Goal: Task Accomplishment & Management: Manage account settings

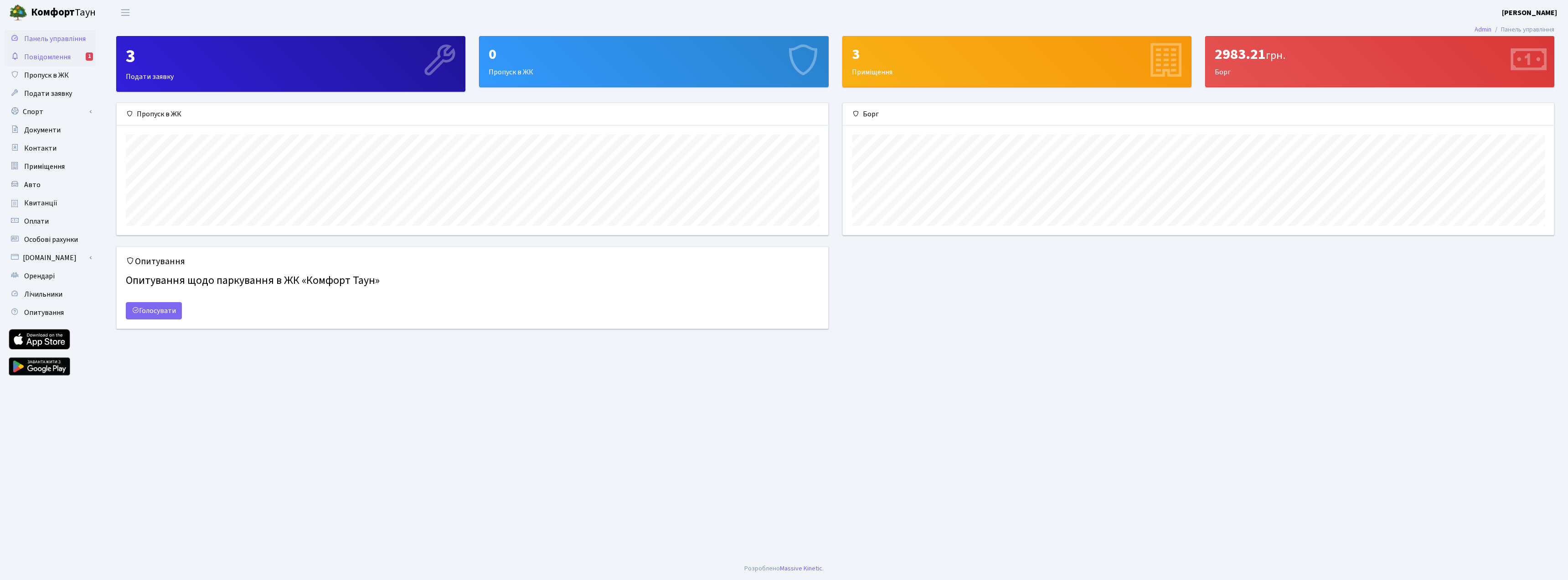
scroll to position [132, 712]
click at [59, 53] on span "Повідомлення" at bounding box center [47, 57] width 46 height 10
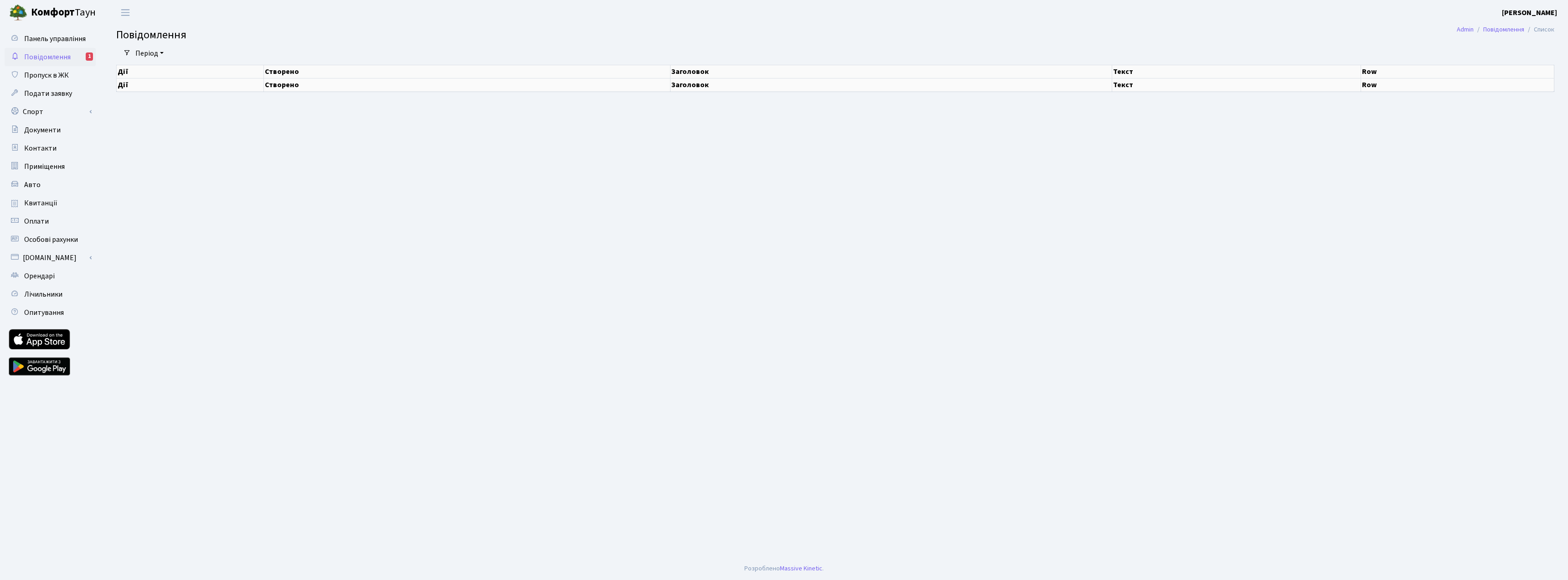
select select "25"
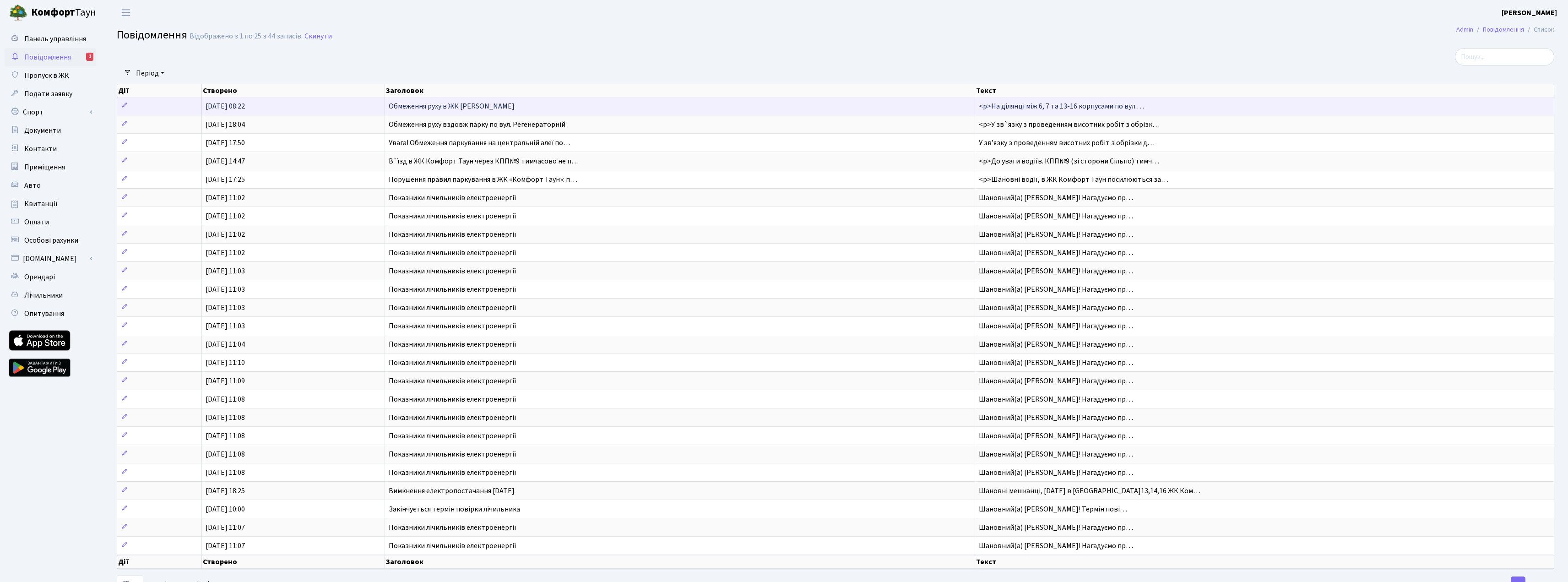
click at [455, 107] on span "Обмеження руху в ЖК Комфорт Таун" at bounding box center [452, 106] width 126 height 10
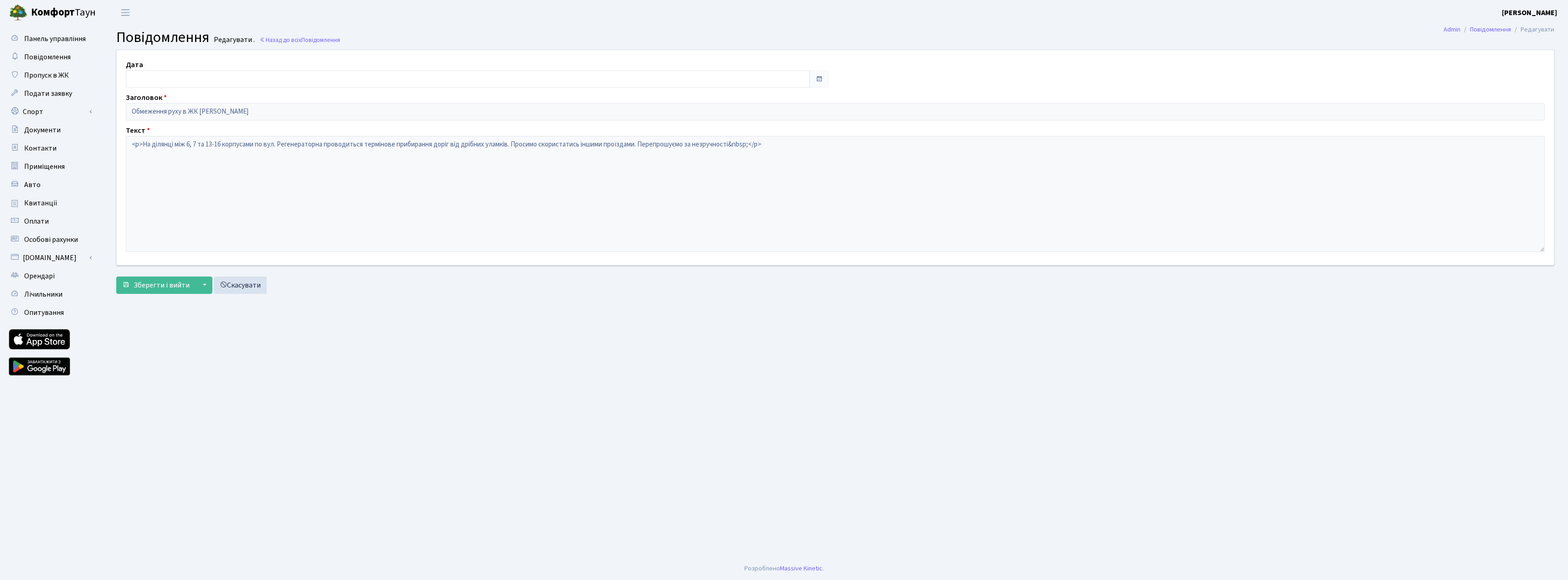
type input "28.08.2025"
click at [40, 59] on span "Повідомлення" at bounding box center [47, 57] width 46 height 10
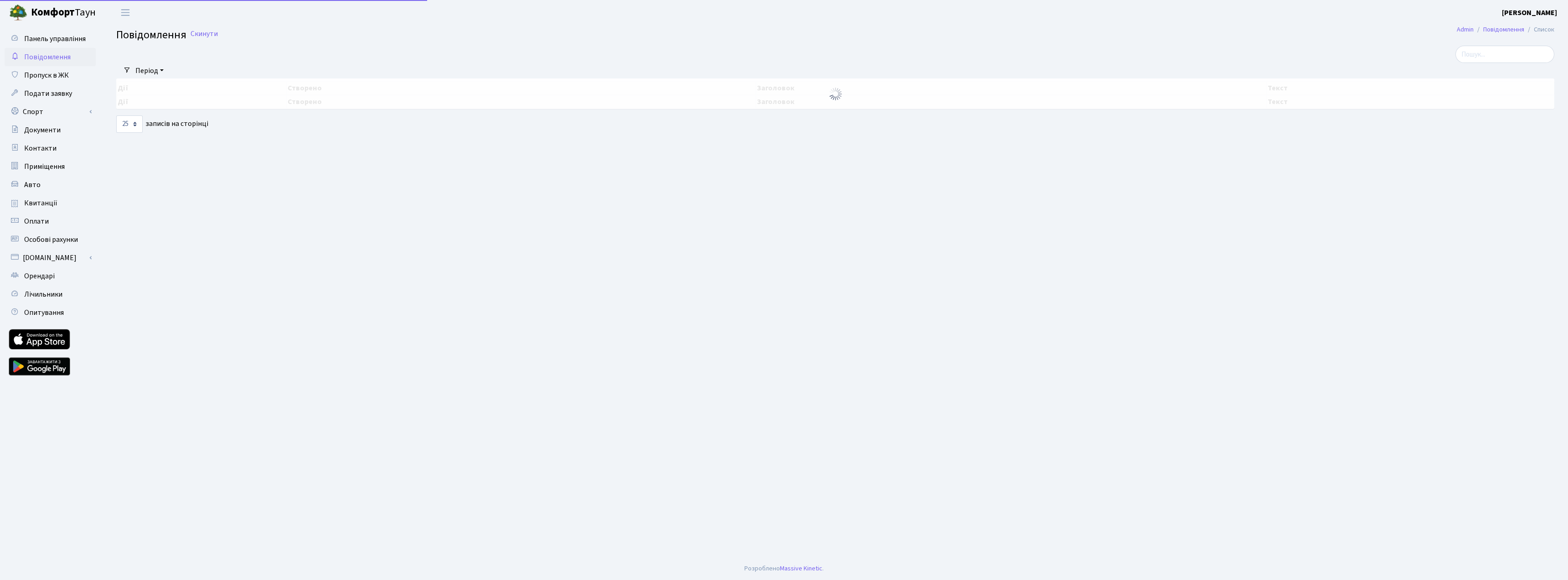
select select "25"
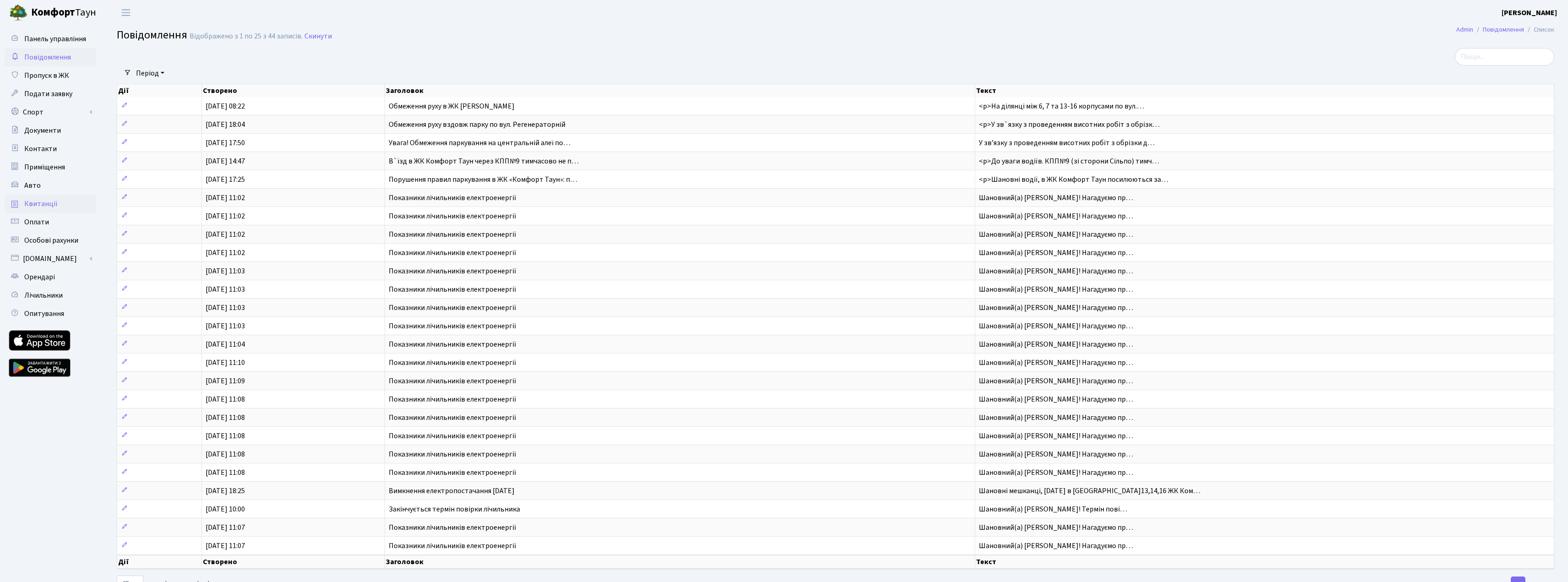
click at [54, 206] on span "Квитанції" at bounding box center [41, 204] width 33 height 10
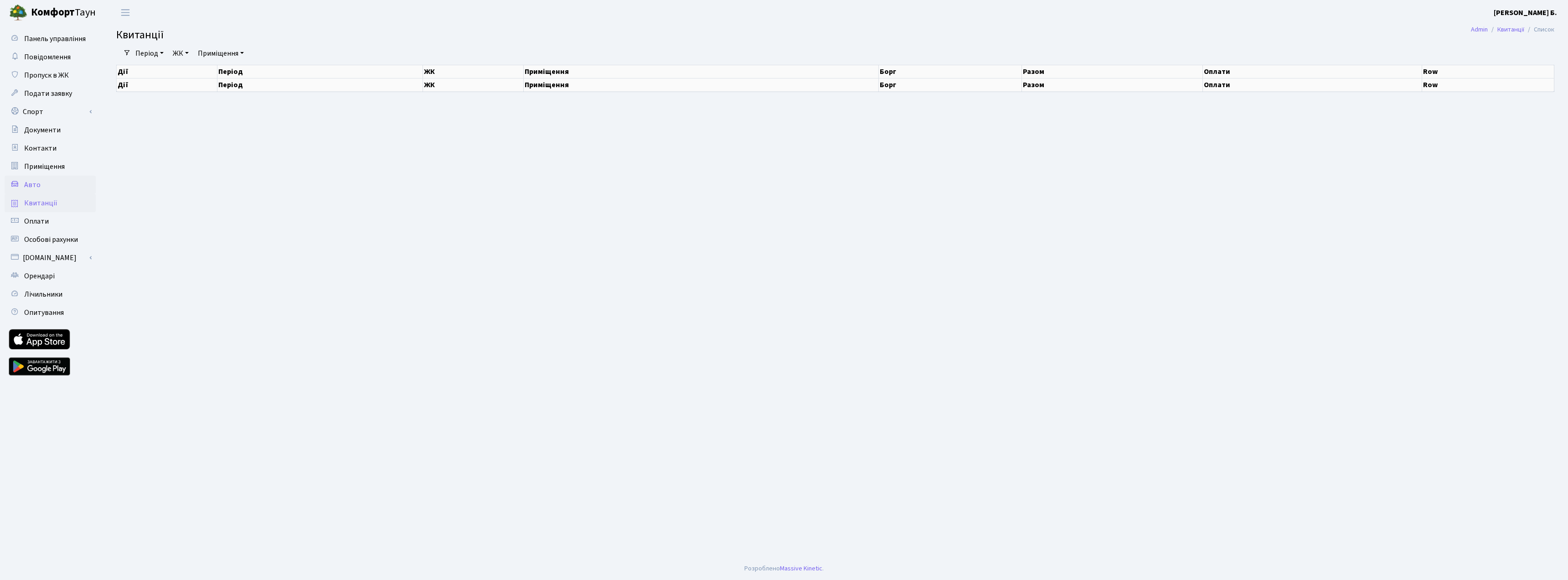
select select "25"
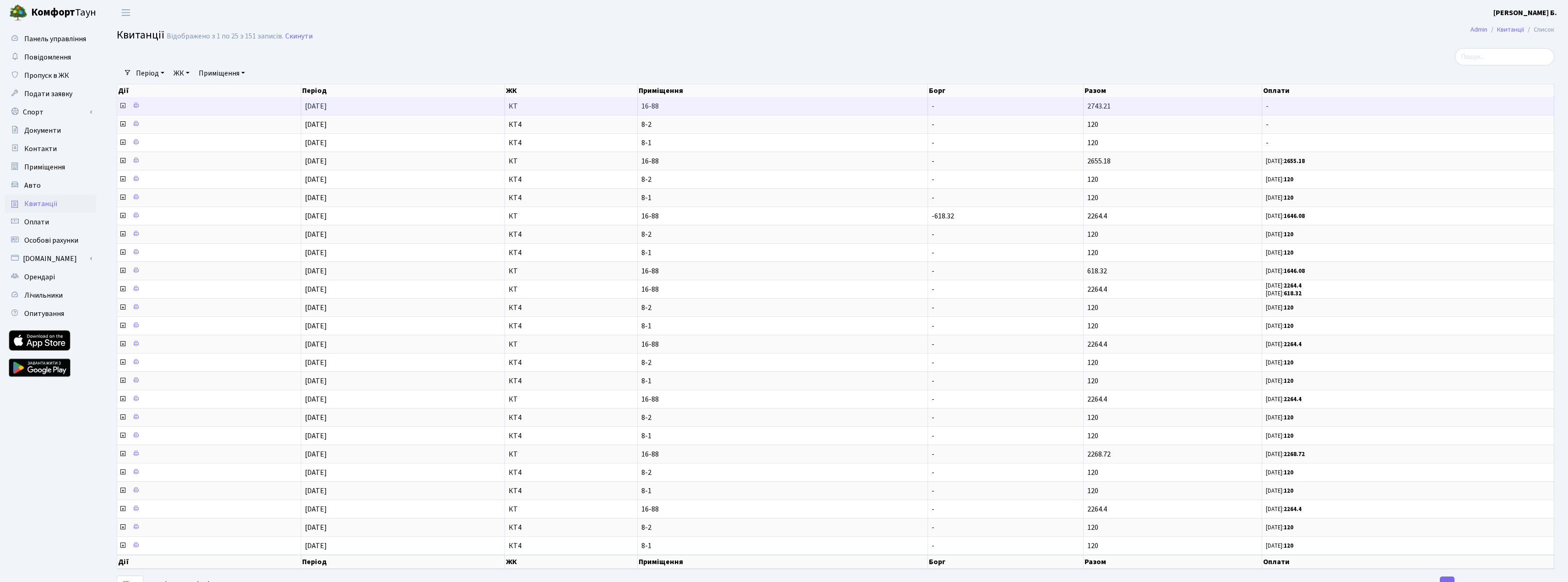
click at [122, 105] on icon at bounding box center [123, 105] width 8 height 8
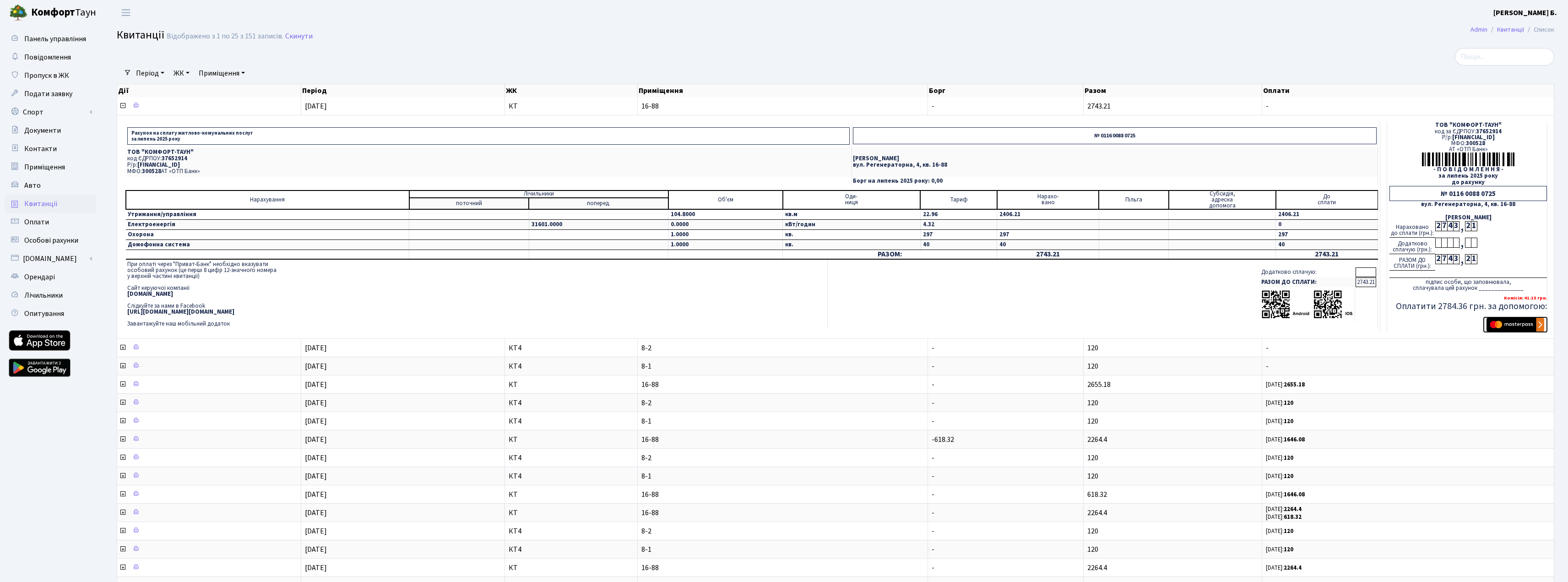
click at [1529, 325] on img "submit" at bounding box center [1515, 324] width 58 height 14
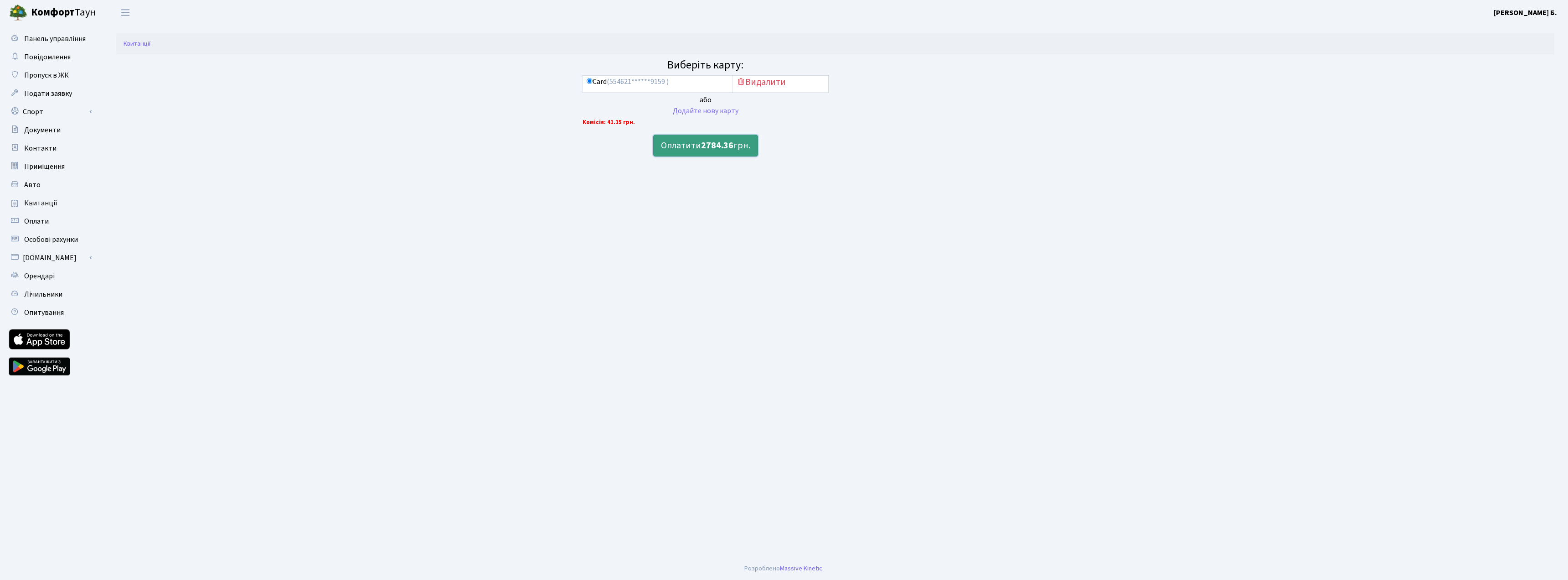
click at [701, 144] on b "2784.36" at bounding box center [717, 145] width 32 height 12
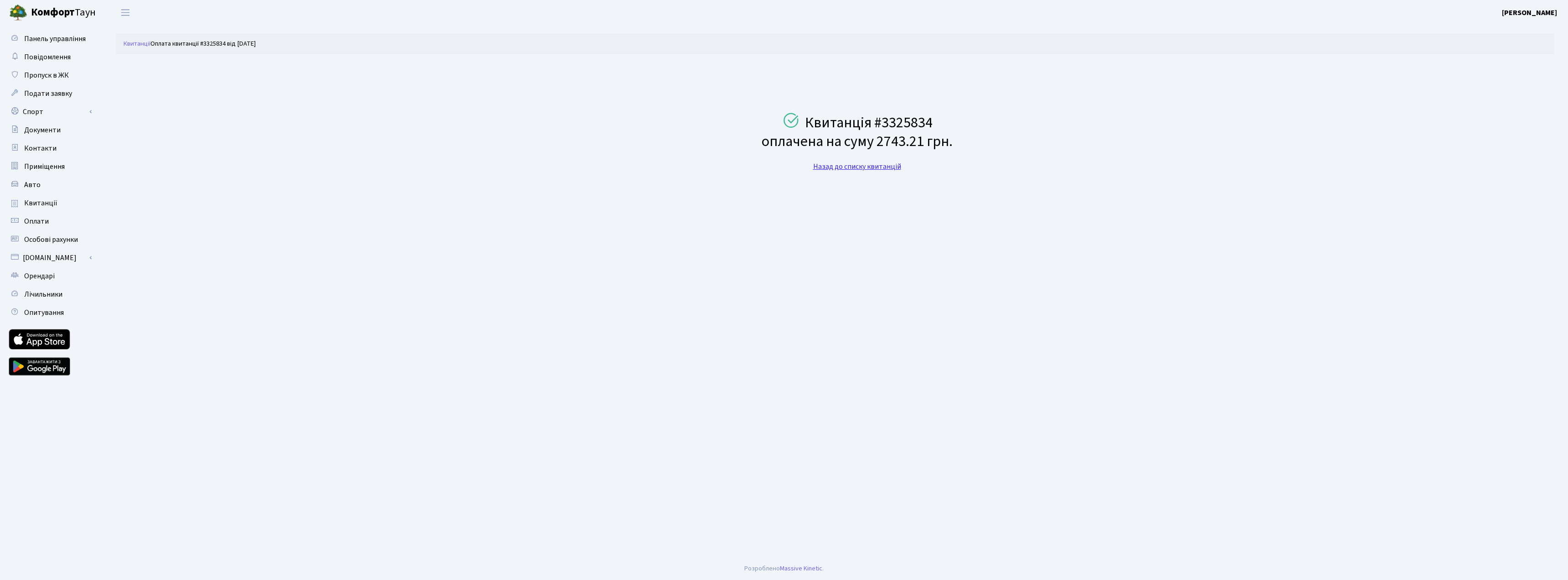
click at [845, 166] on link "Назад до списку квитанцій" at bounding box center [856, 166] width 88 height 10
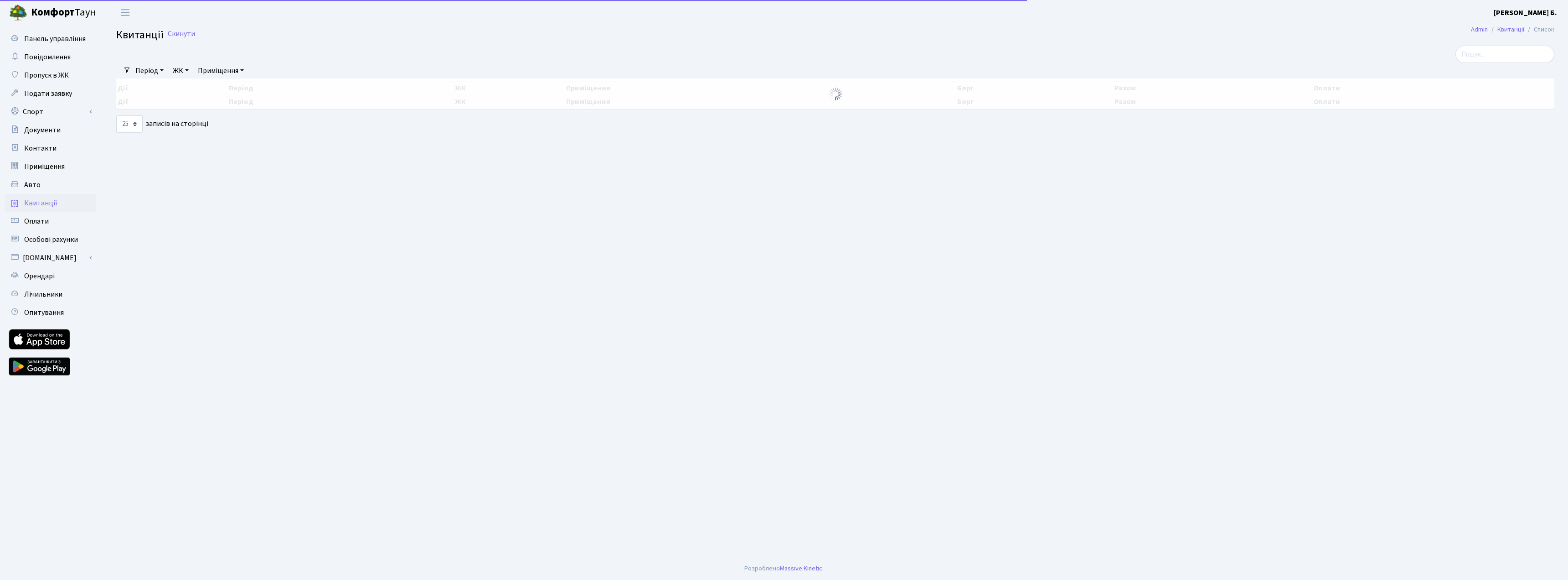
select select "25"
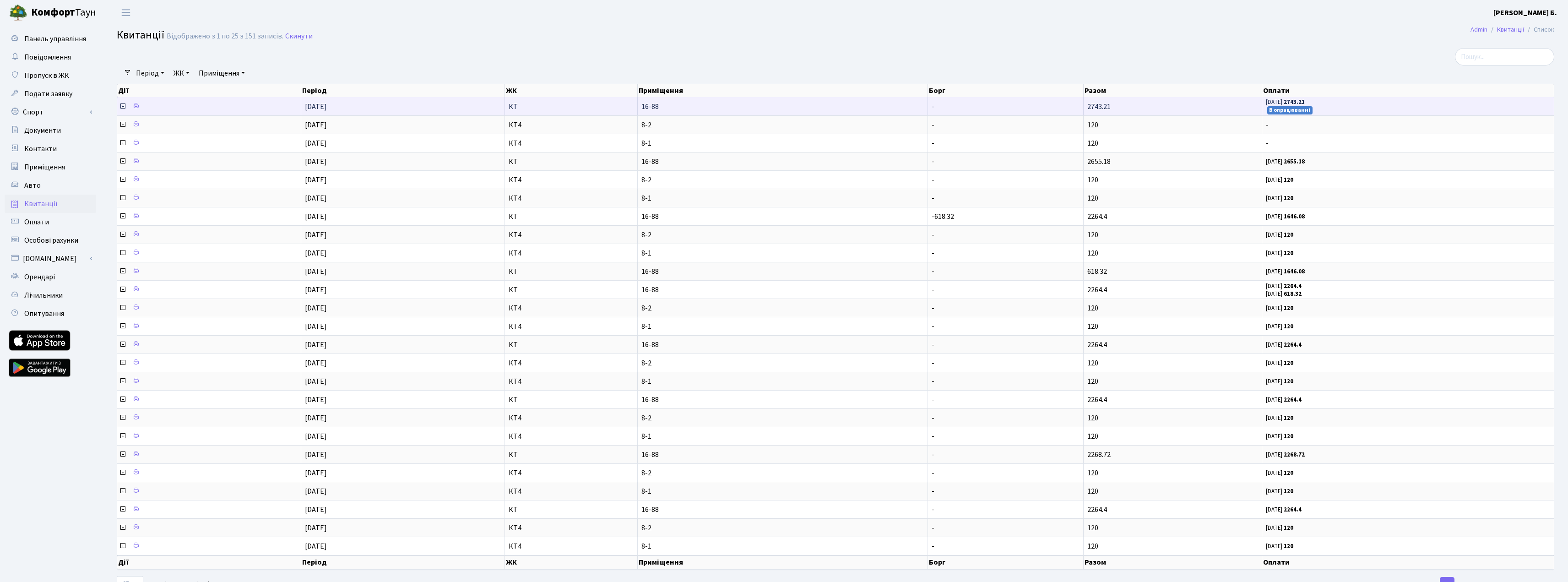
click at [123, 107] on icon at bounding box center [123, 106] width 8 height 8
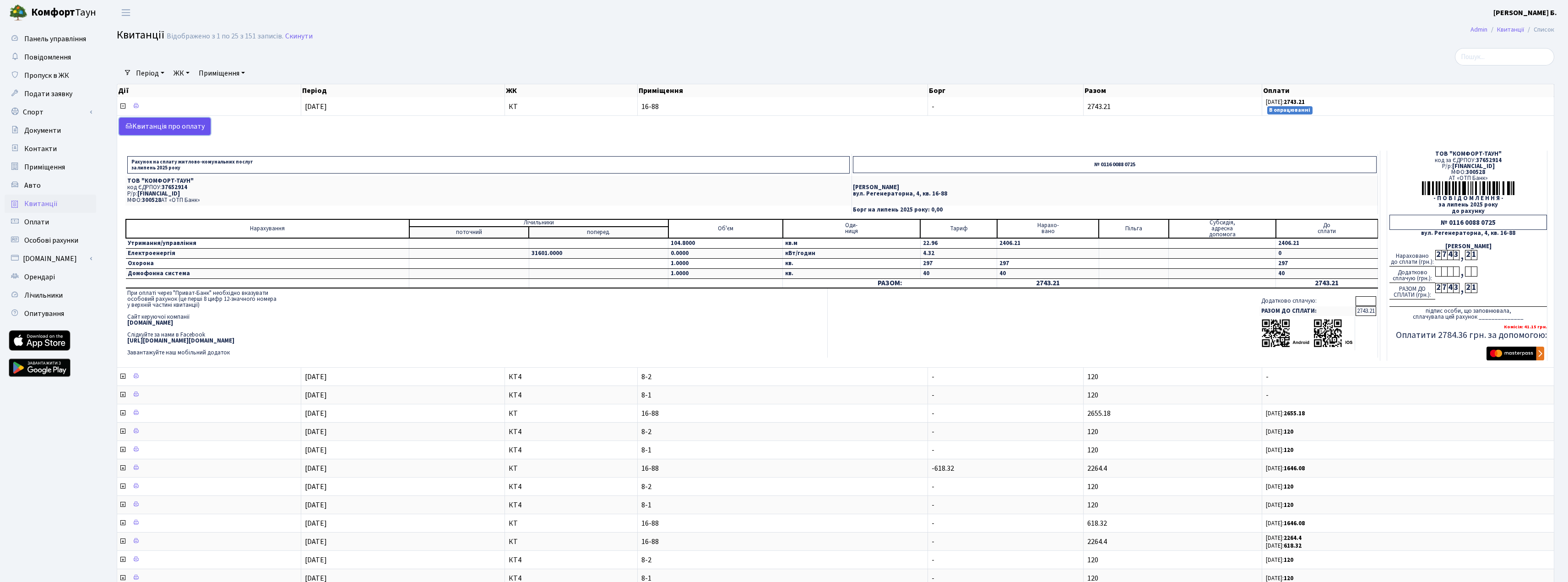
click at [164, 128] on link "Kвитанція про оплату" at bounding box center [165, 126] width 92 height 17
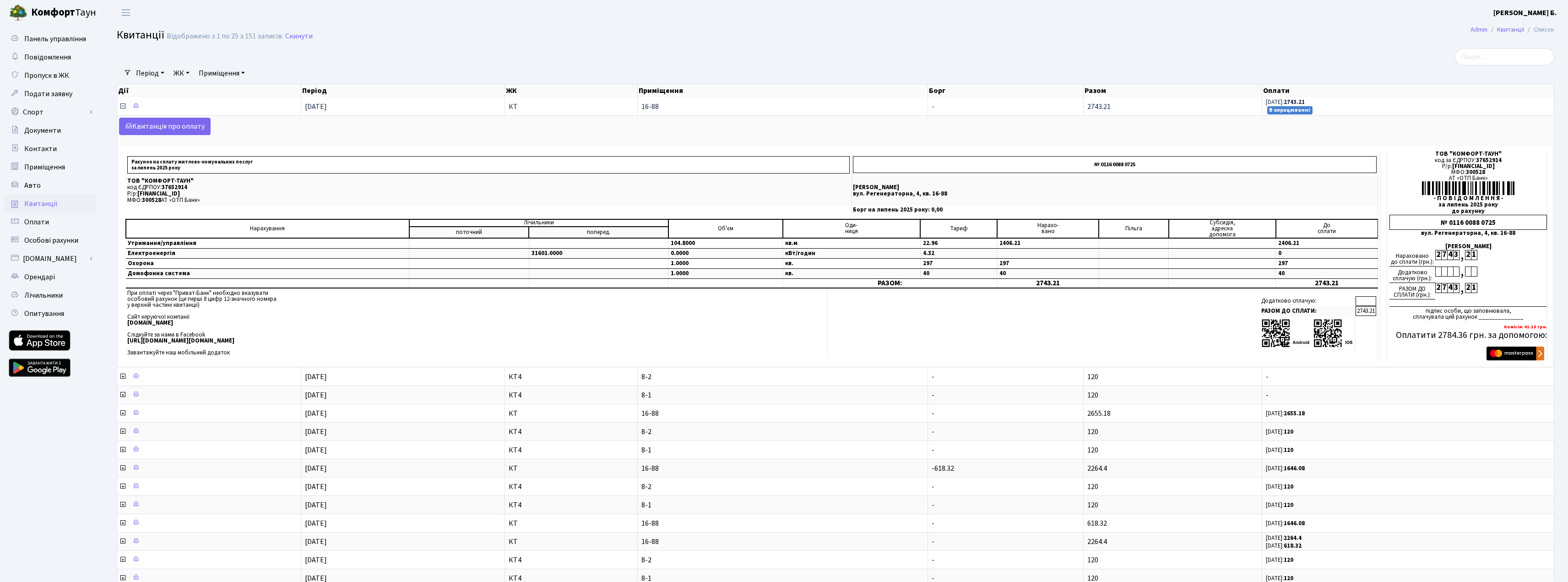
click at [121, 106] on icon at bounding box center [123, 106] width 8 height 8
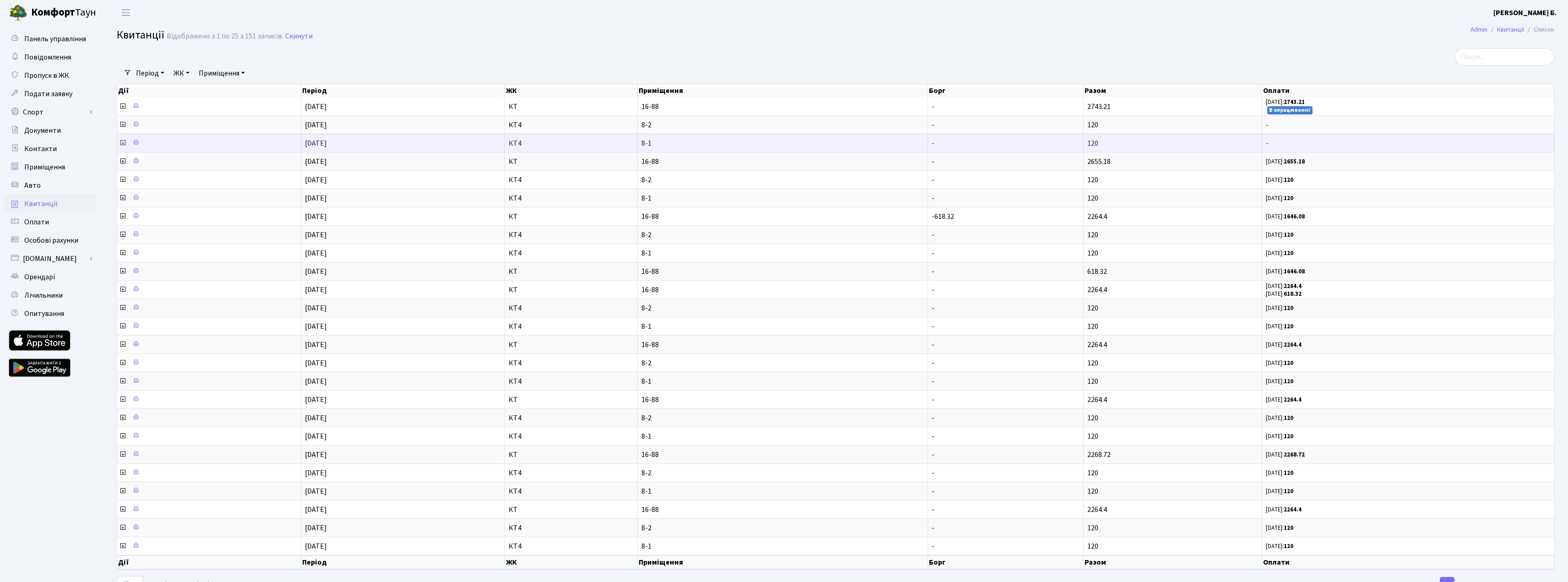
click at [121, 143] on icon at bounding box center [123, 143] width 8 height 8
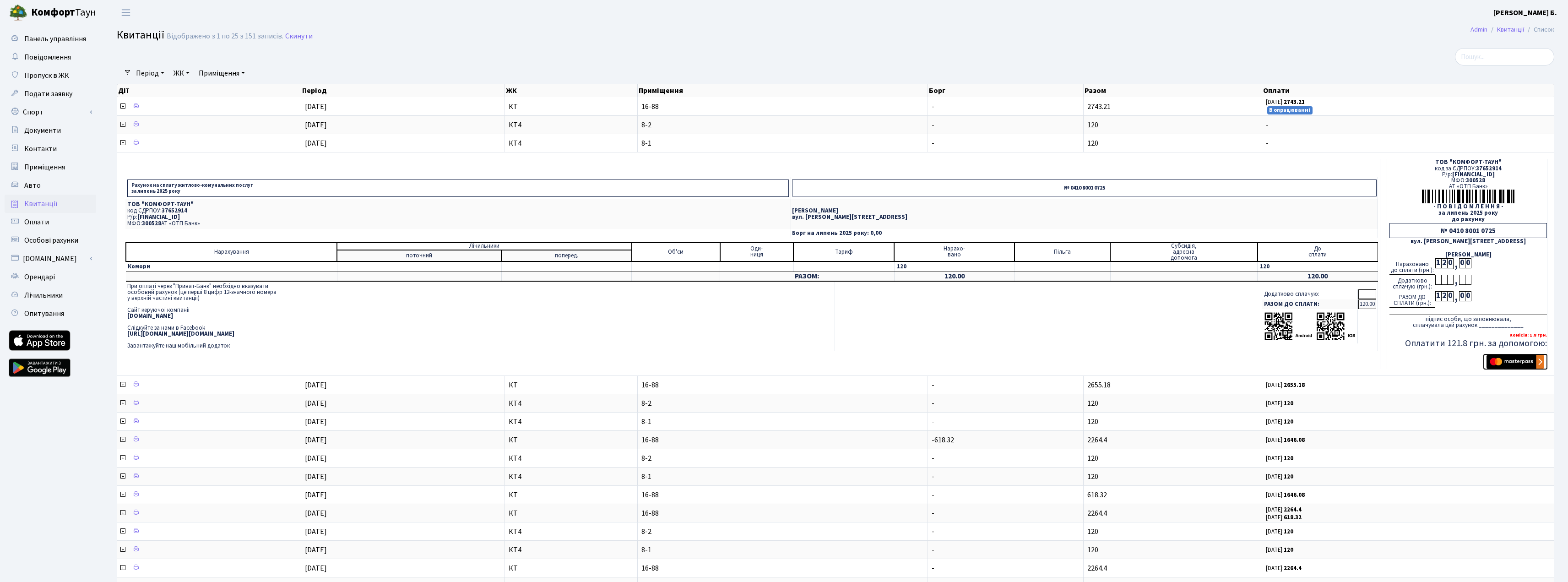
click at [1522, 361] on img "submit" at bounding box center [1515, 362] width 58 height 14
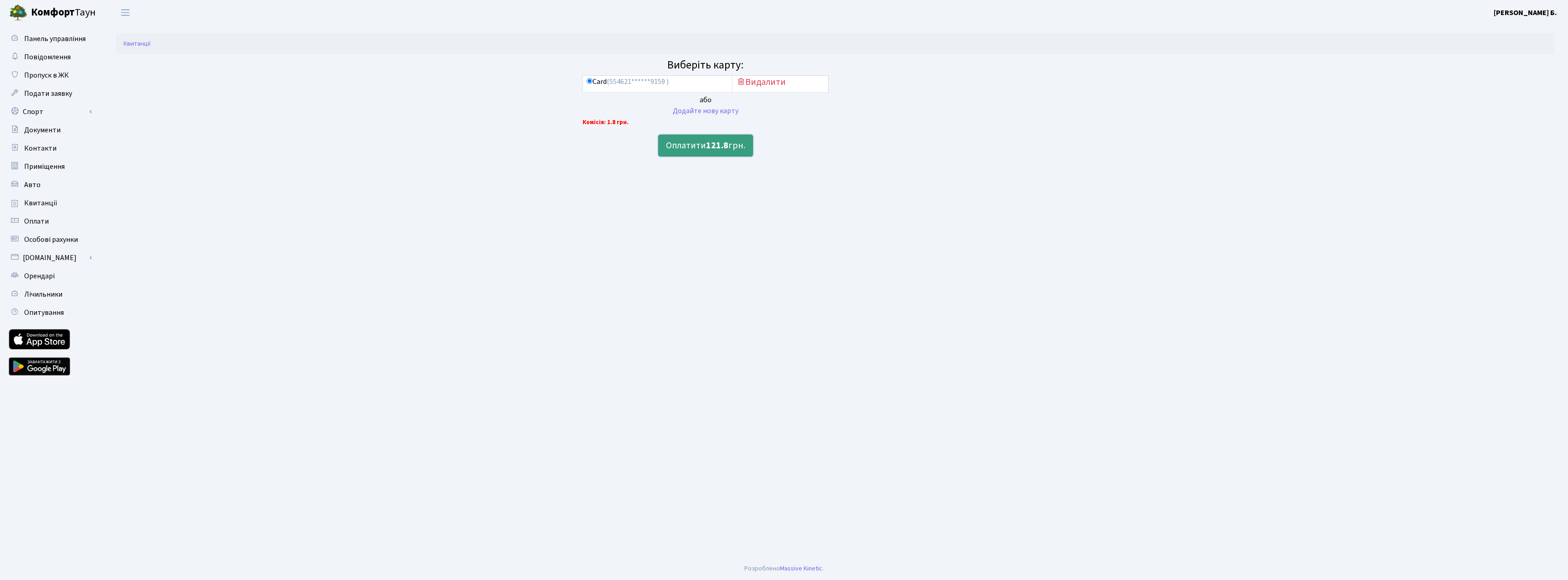
click at [703, 145] on button "Оплатити 121.8 грн." at bounding box center [705, 146] width 95 height 22
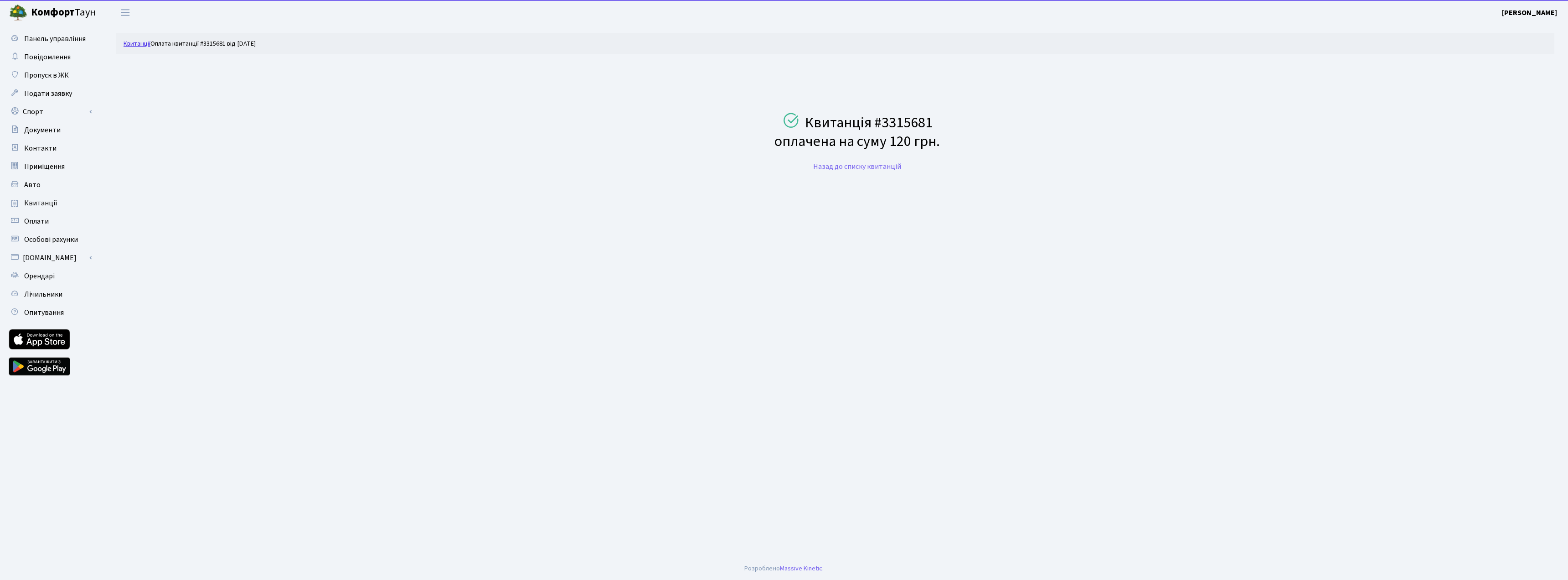
click at [135, 44] on link "Квитанції" at bounding box center [137, 44] width 27 height 10
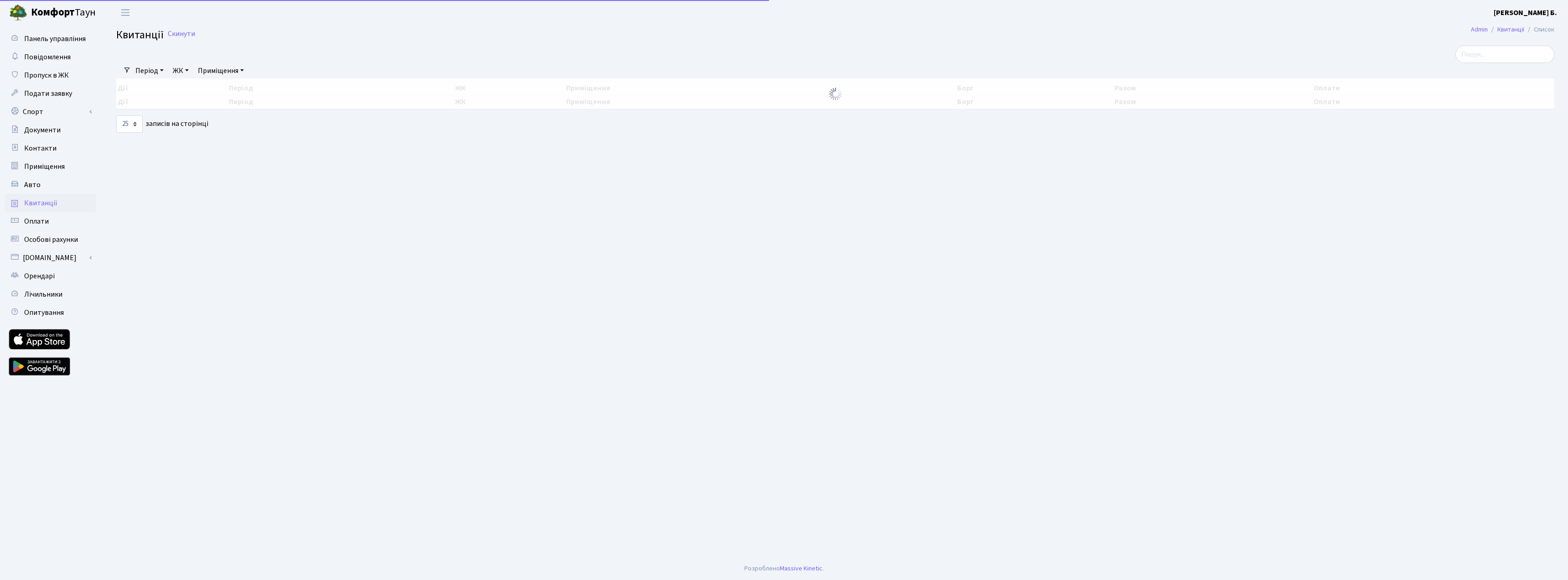
select select "25"
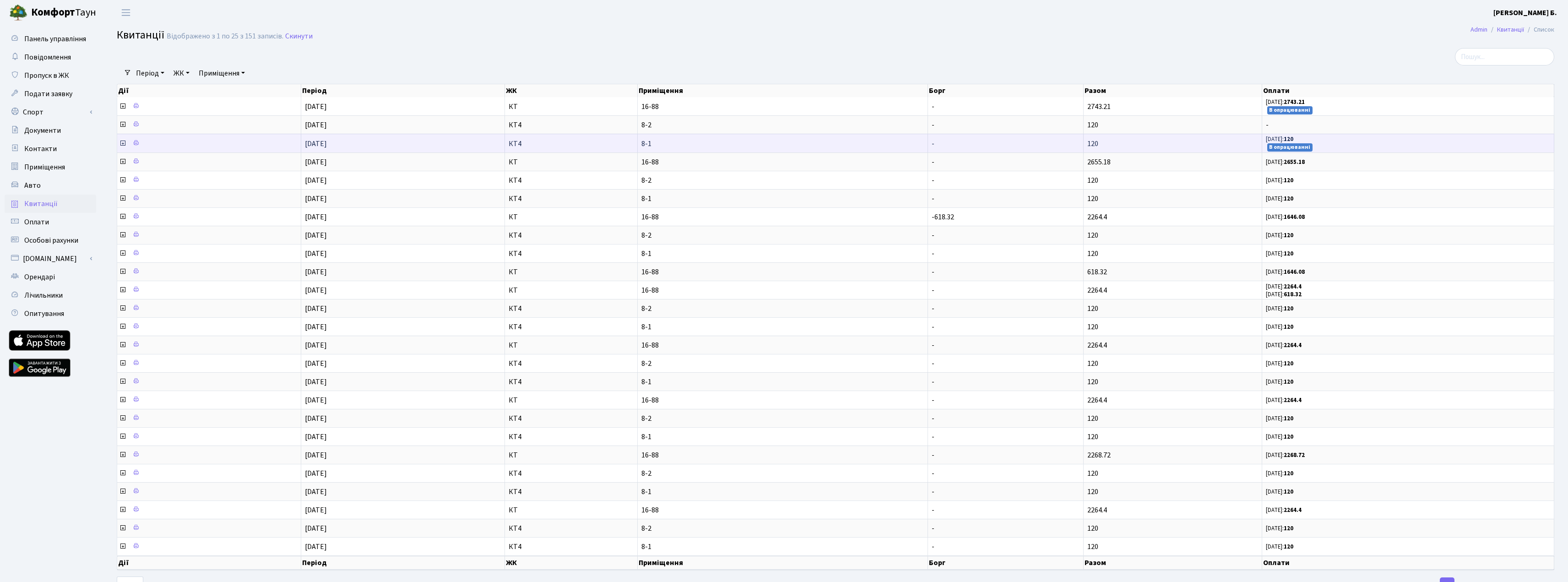
click at [121, 139] on icon at bounding box center [123, 143] width 8 height 8
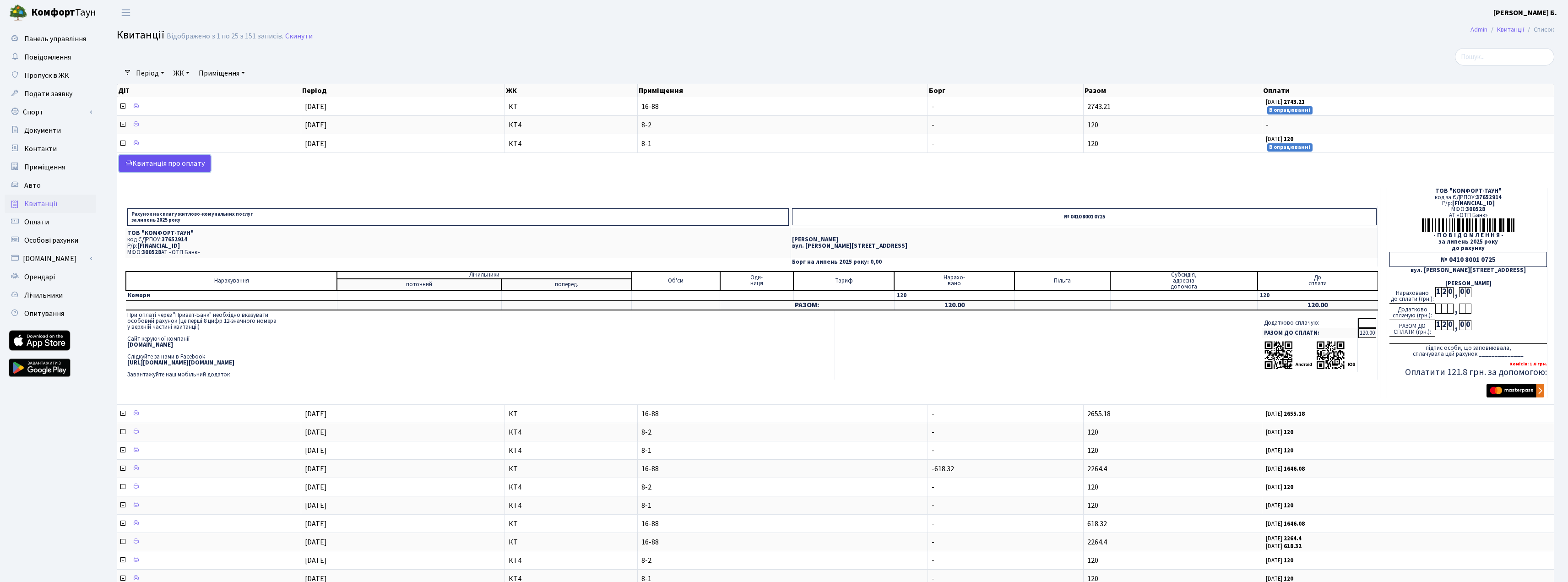
click at [166, 164] on link "Kвитанція про оплату" at bounding box center [165, 163] width 92 height 17
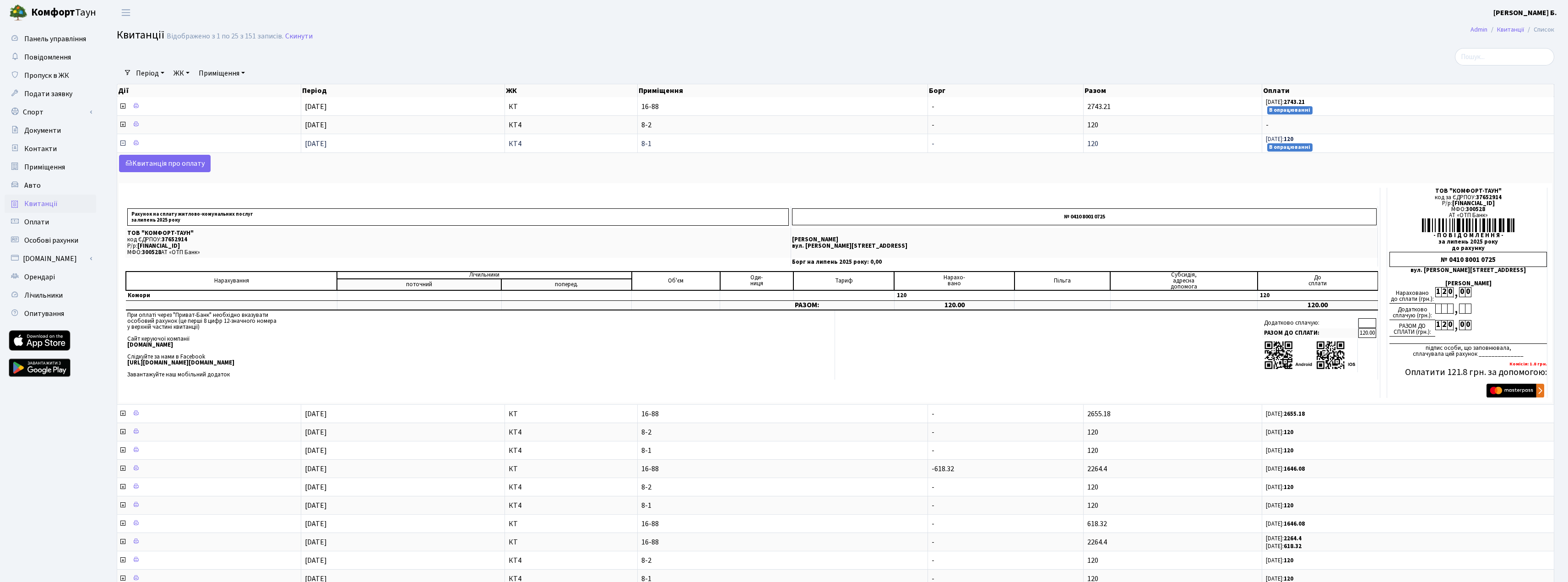
click at [122, 145] on icon at bounding box center [123, 143] width 8 height 8
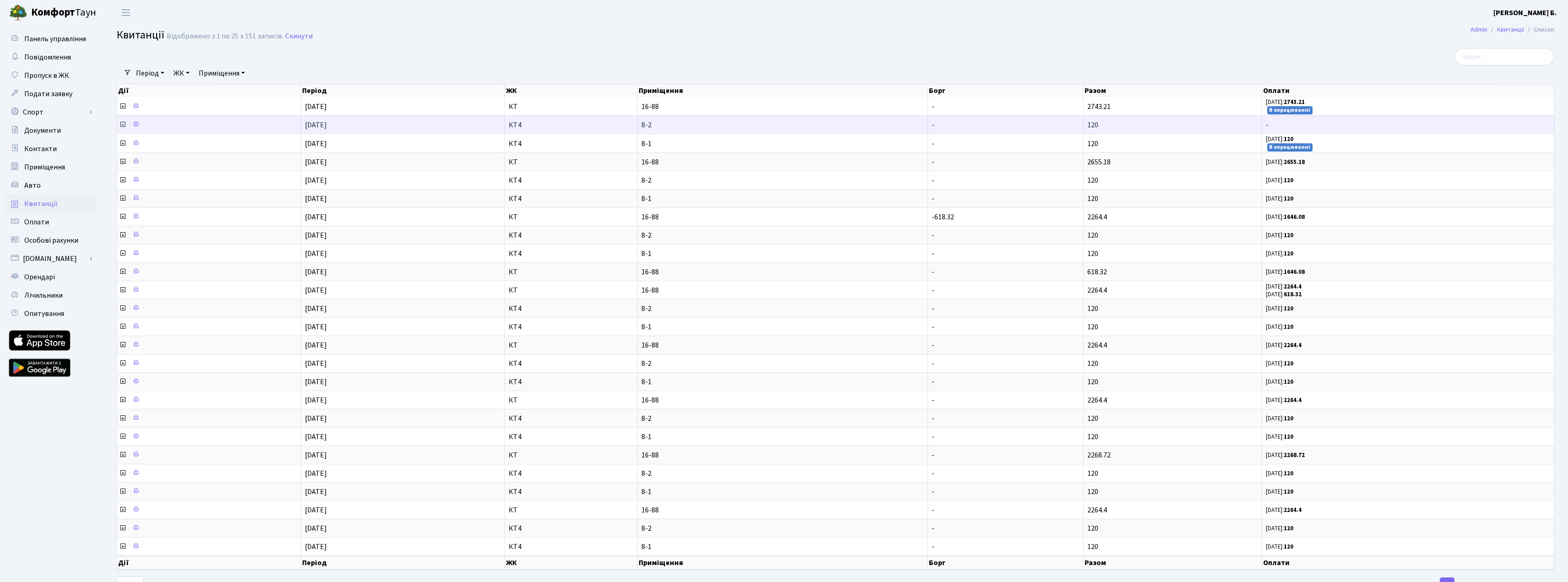
click at [123, 126] on icon at bounding box center [123, 124] width 8 height 8
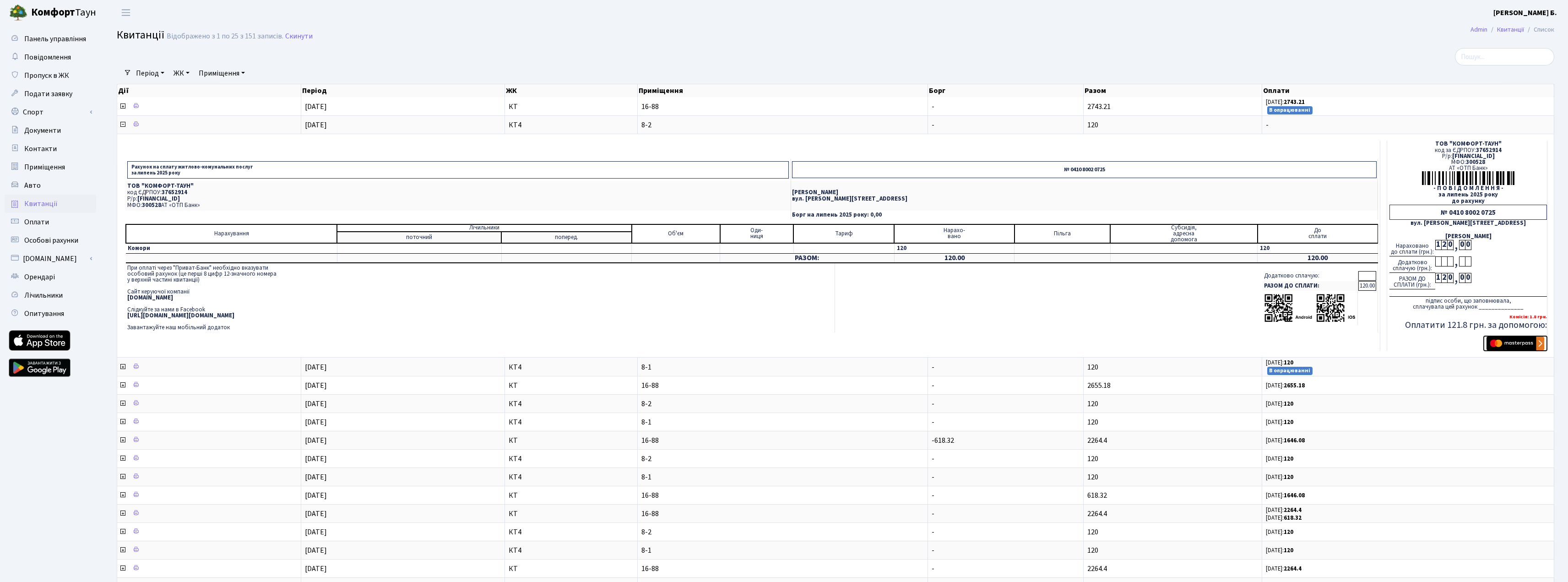
click at [1515, 342] on img "submit" at bounding box center [1515, 344] width 58 height 14
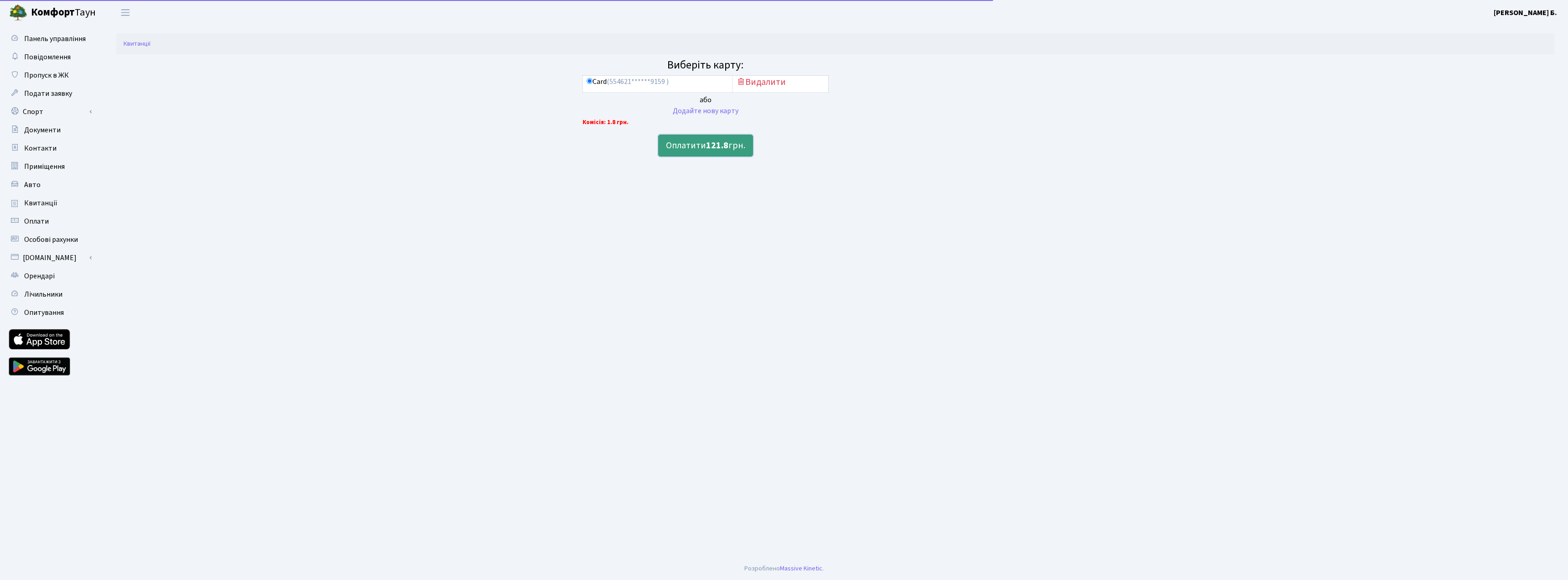
click at [694, 145] on button "Оплатити 121.8 грн." at bounding box center [705, 146] width 95 height 22
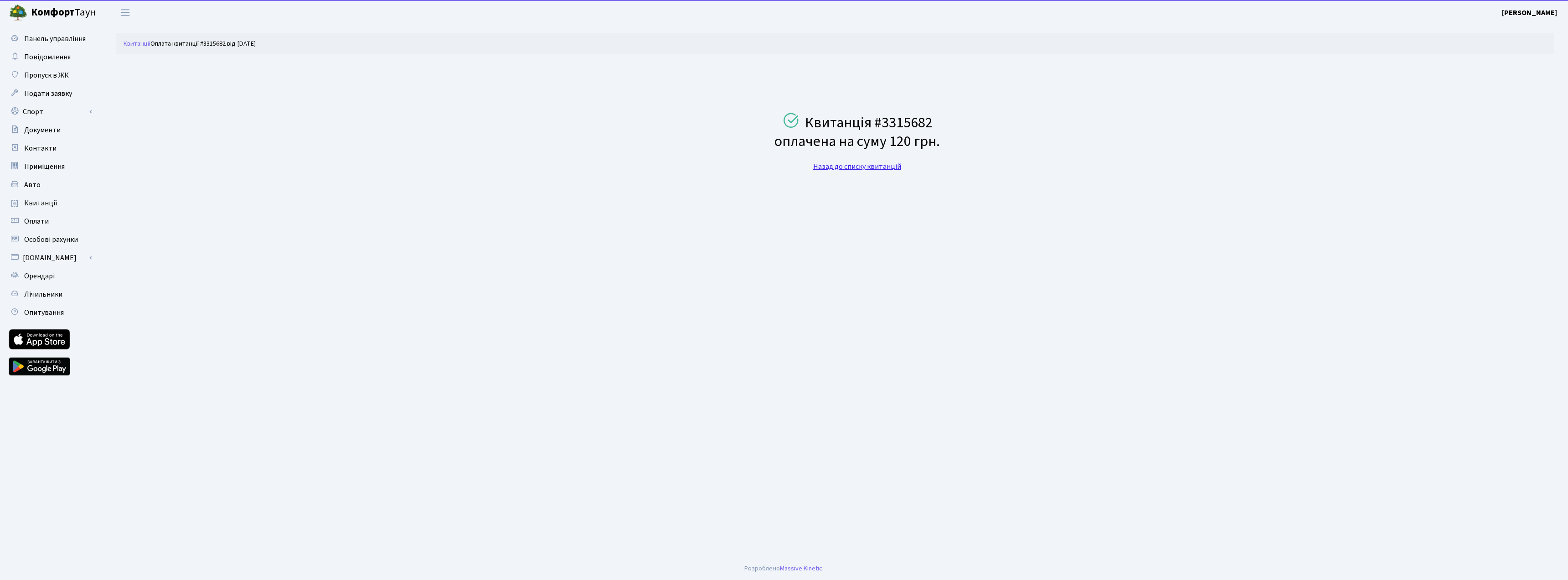
click at [850, 166] on link "Назад до списку квитанцій" at bounding box center [856, 166] width 88 height 10
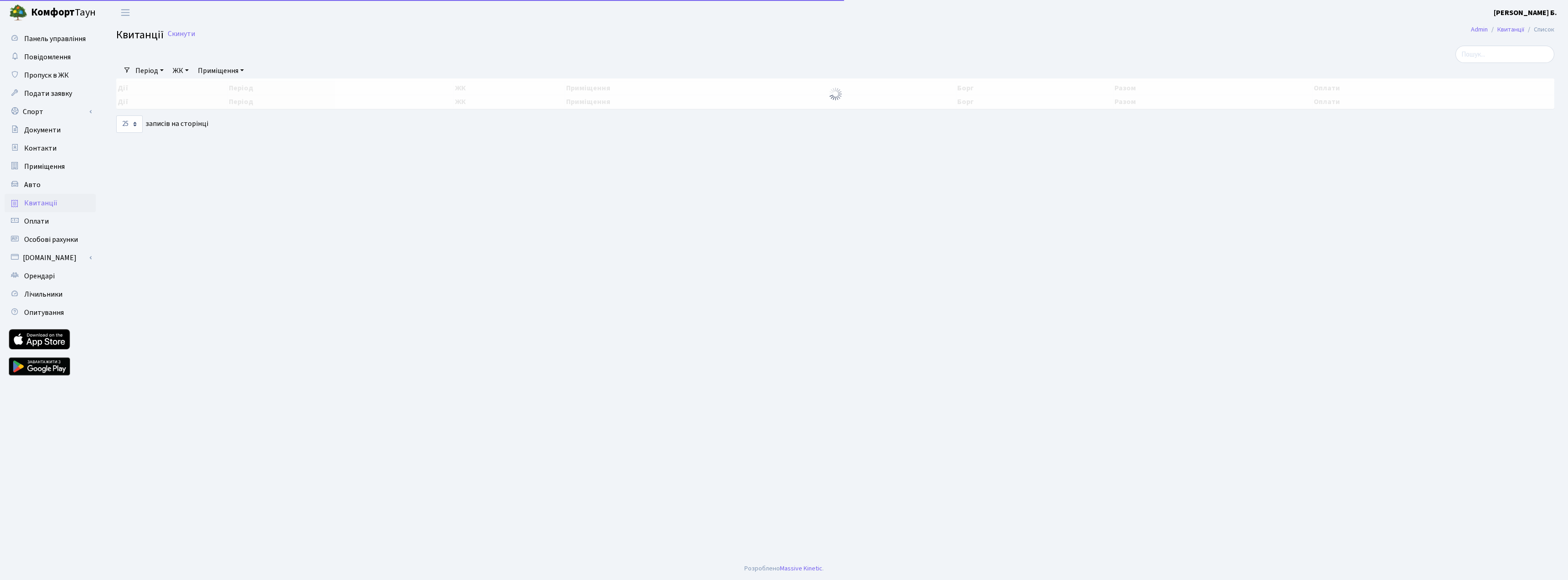
select select "25"
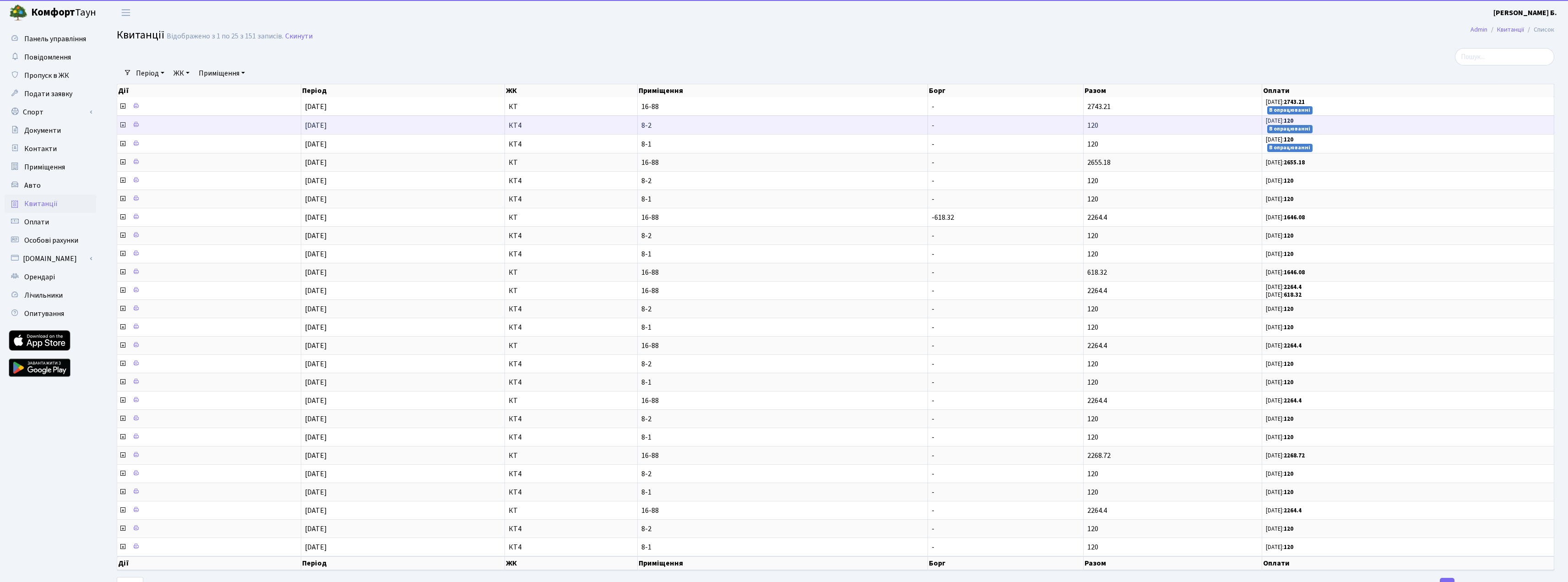
click at [124, 123] on icon at bounding box center [123, 125] width 8 height 8
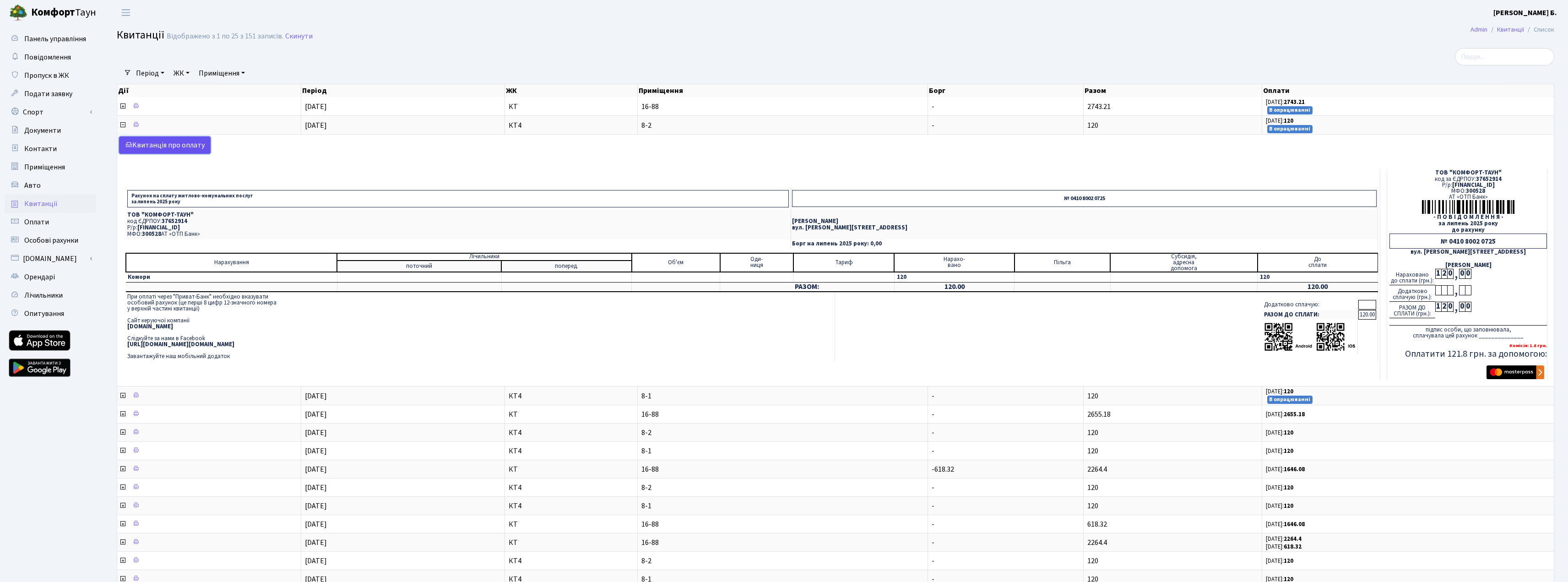
click at [195, 148] on link "Kвитанція про оплату" at bounding box center [165, 145] width 92 height 17
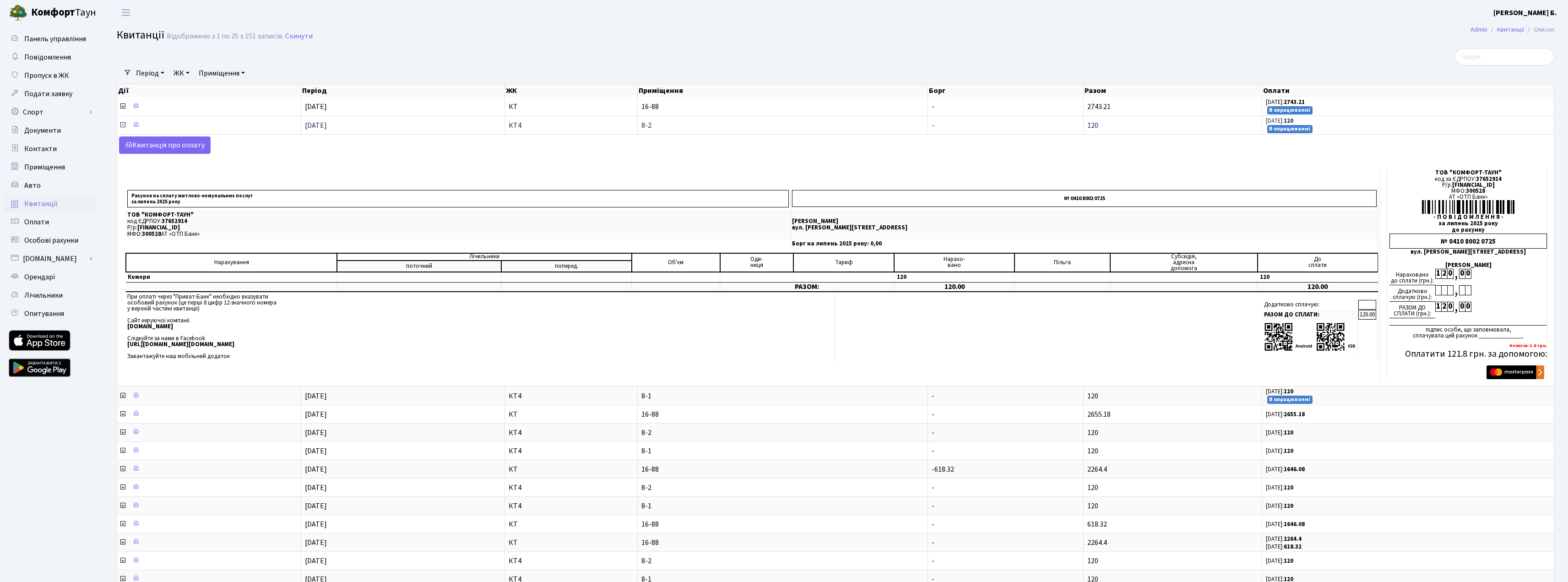
click at [122, 126] on icon at bounding box center [123, 125] width 8 height 8
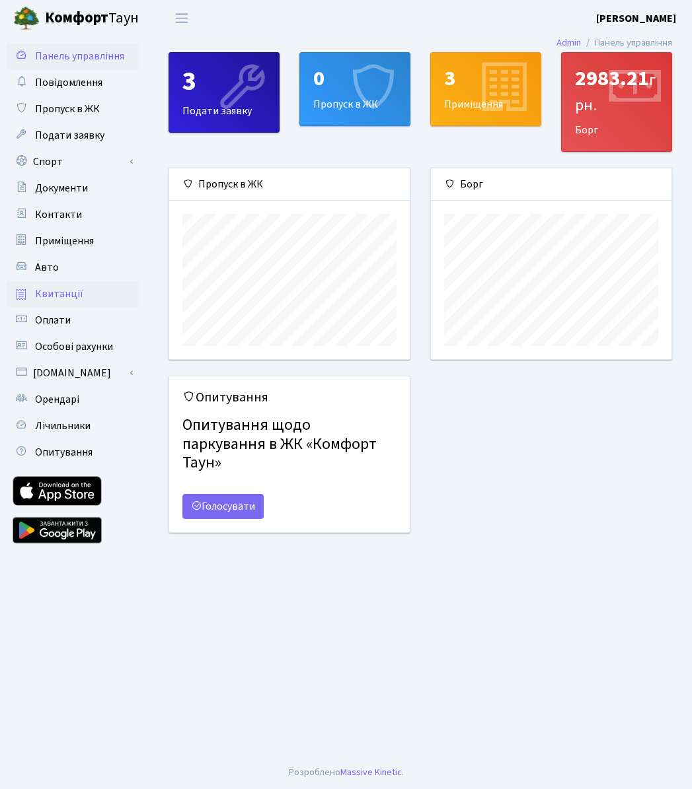
click at [57, 291] on span "Квитанції" at bounding box center [59, 294] width 48 height 15
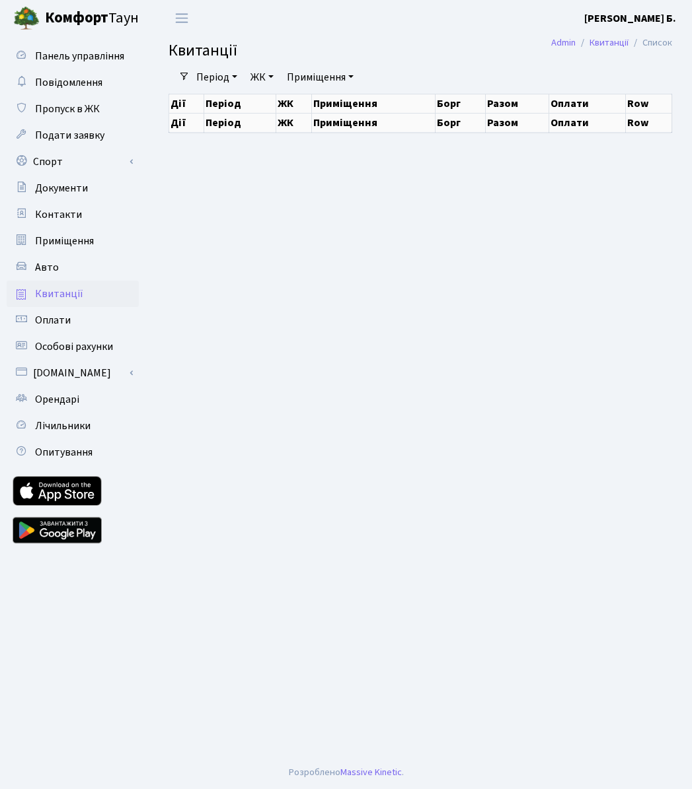
select select "25"
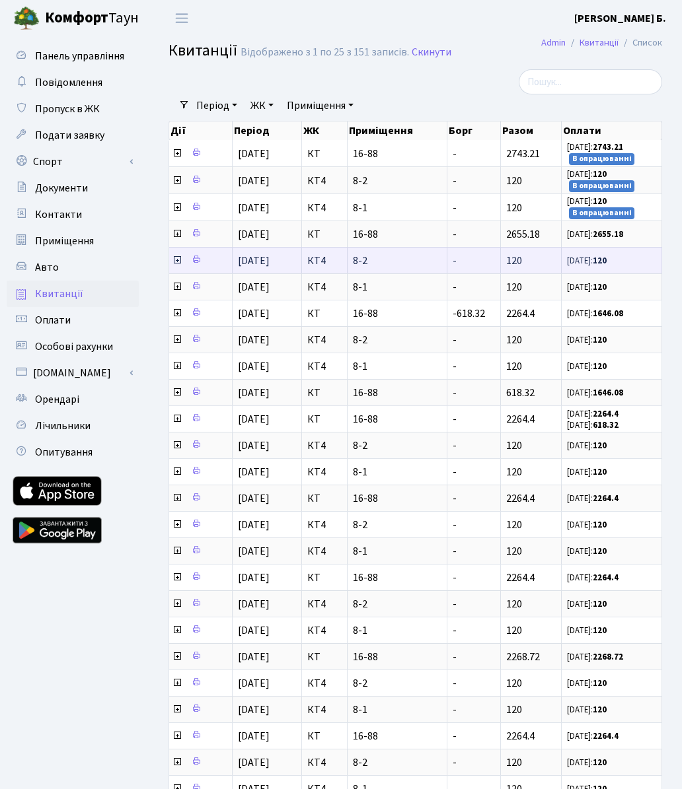
click at [178, 266] on icon at bounding box center [177, 260] width 11 height 11
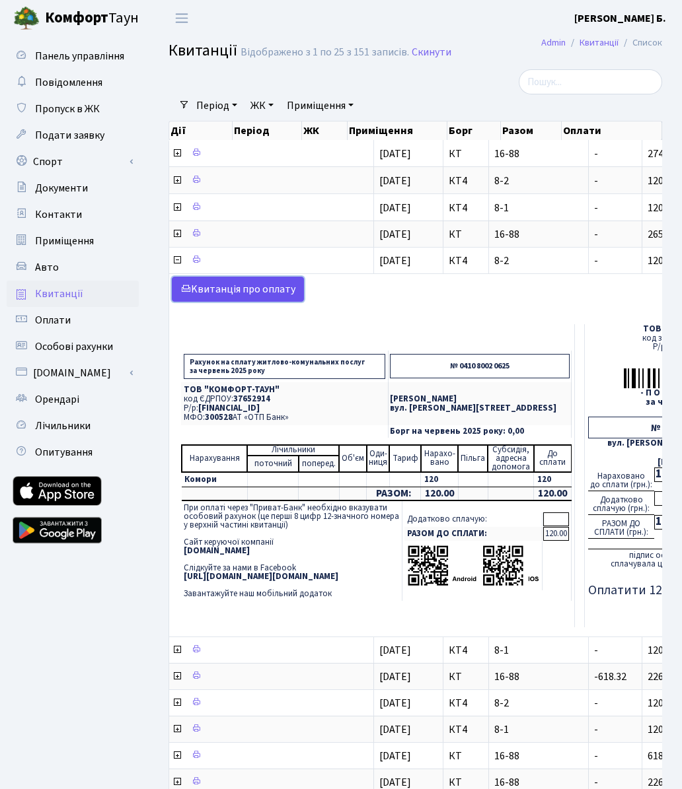
click at [233, 291] on link "Kвитанція про оплату" at bounding box center [238, 289] width 132 height 25
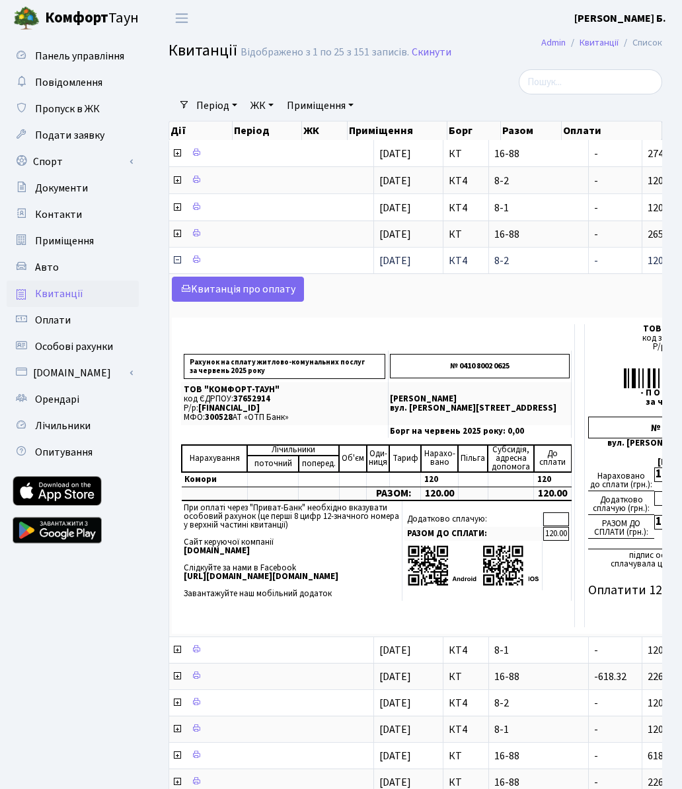
click at [177, 259] on icon at bounding box center [177, 260] width 11 height 11
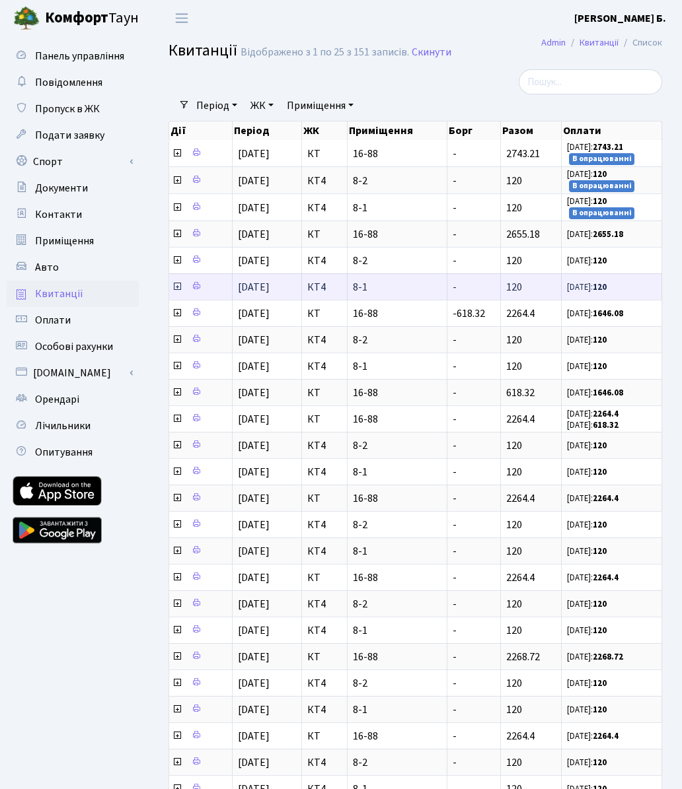
click at [178, 285] on icon at bounding box center [177, 286] width 11 height 11
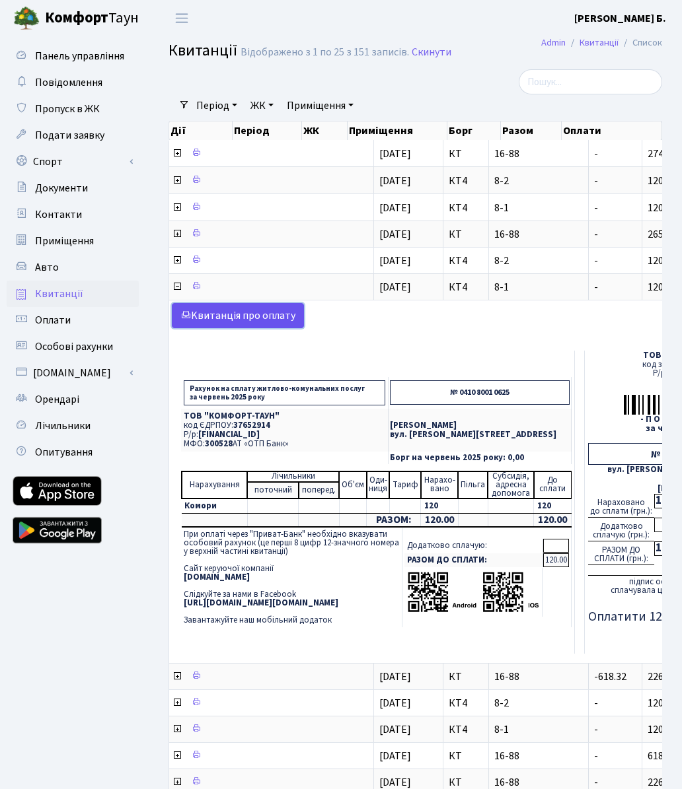
click at [203, 313] on link "Kвитанція про оплату" at bounding box center [238, 315] width 132 height 25
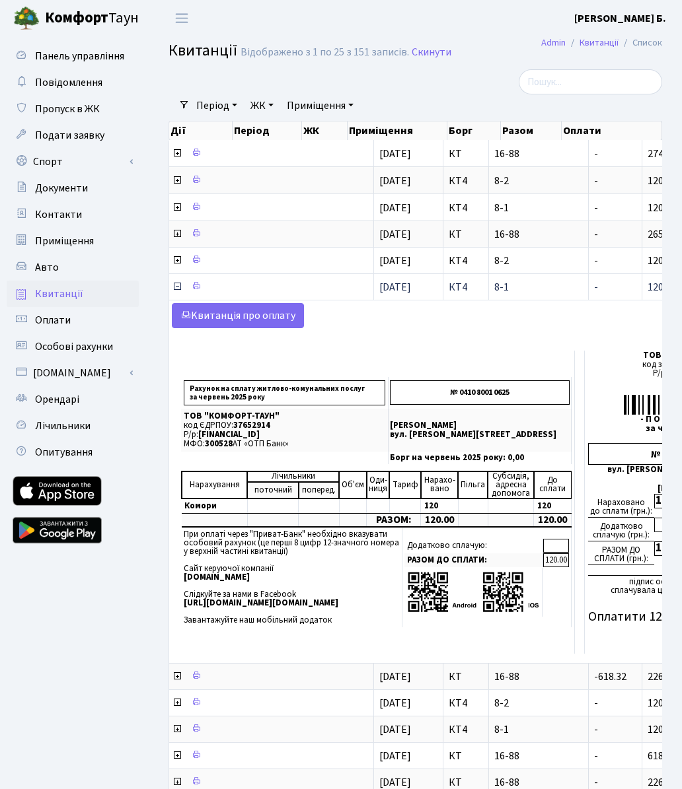
click at [178, 285] on icon at bounding box center [177, 286] width 11 height 11
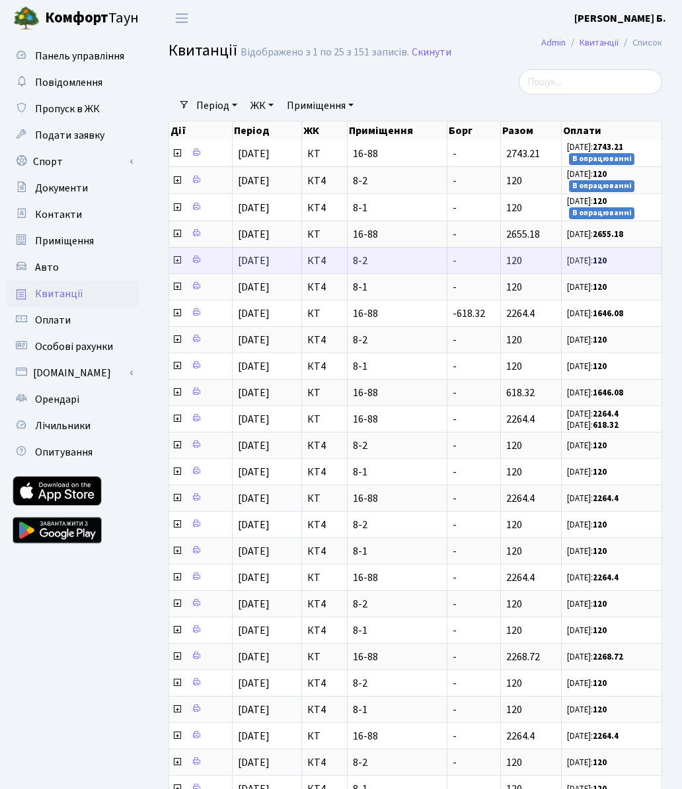
click at [174, 262] on icon at bounding box center [177, 260] width 11 height 11
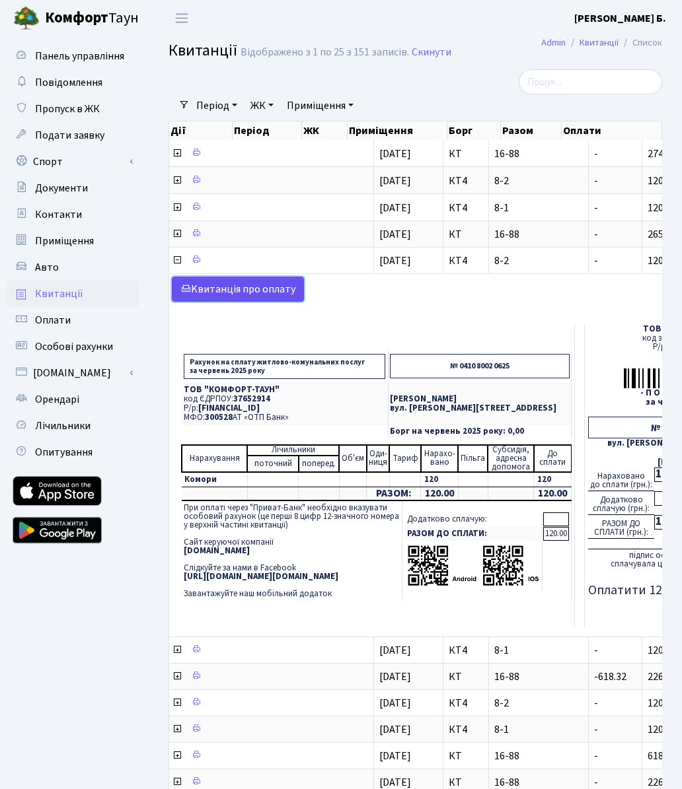
click at [229, 285] on link "Kвитанція про оплату" at bounding box center [238, 289] width 132 height 25
